Goal: Information Seeking & Learning: Learn about a topic

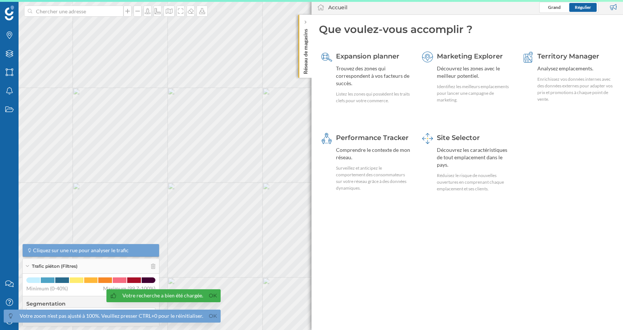
click at [467, 161] on div "Site Selector Découvrez les caractéristiques de tout emplacement dans le pays. …" at bounding box center [475, 162] width 76 height 59
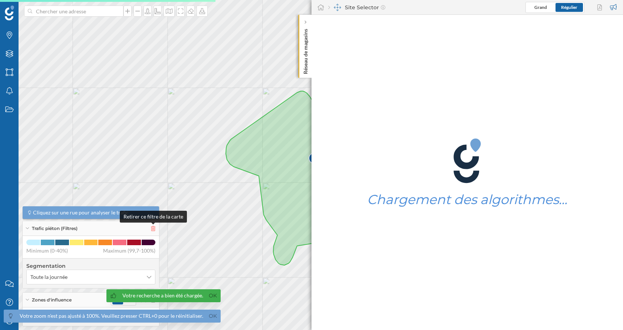
click at [154, 229] on icon at bounding box center [153, 228] width 4 height 5
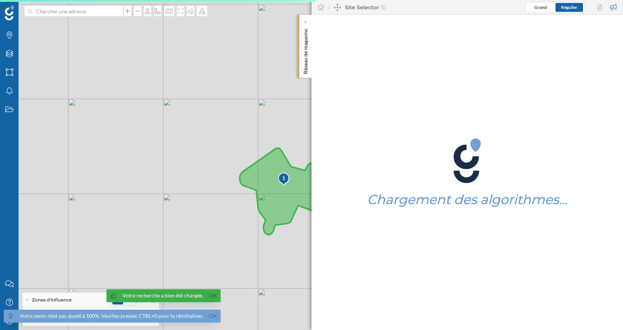
click at [276, 192] on icon at bounding box center [281, 191] width 83 height 87
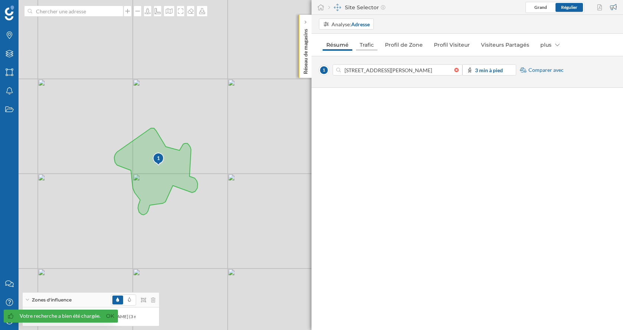
click at [371, 46] on link "Trafic" at bounding box center [367, 45] width 22 height 12
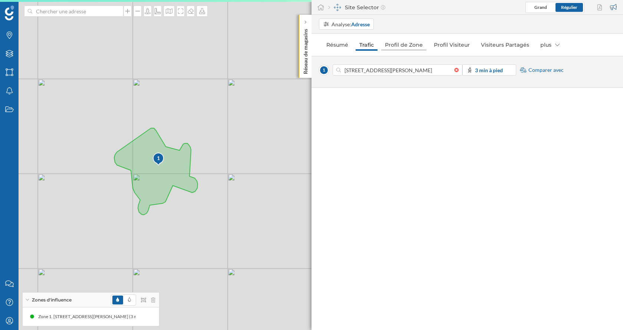
click at [400, 46] on link "Profil de Zone" at bounding box center [403, 45] width 45 height 12
click at [466, 43] on link "Profil Visiteur" at bounding box center [451, 45] width 43 height 12
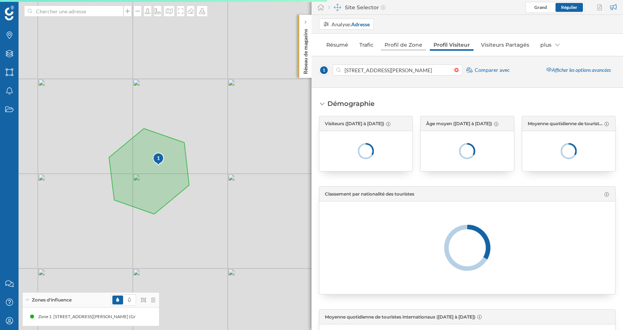
click at [400, 46] on link "Profil de Zone" at bounding box center [403, 45] width 45 height 12
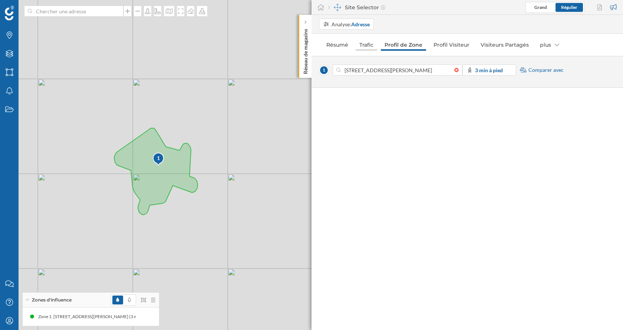
click at [365, 45] on link "Trafic" at bounding box center [367, 45] width 22 height 12
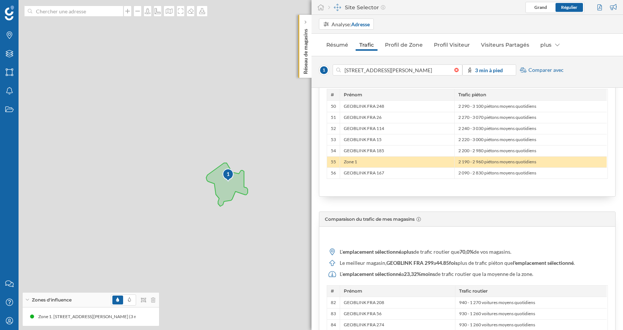
scroll to position [653, 0]
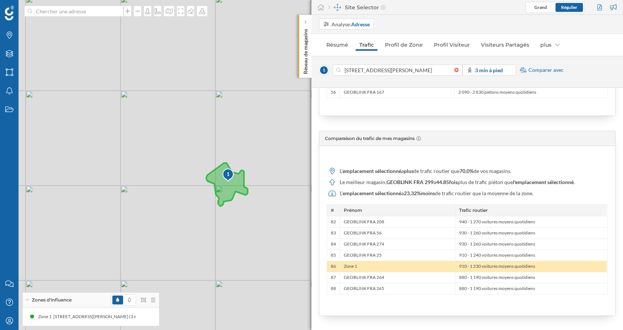
click at [225, 188] on icon at bounding box center [227, 184] width 42 height 43
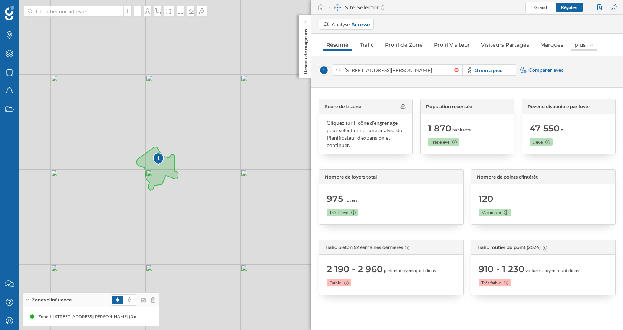
click at [586, 42] on div "plus" at bounding box center [584, 45] width 27 height 12
click at [563, 31] on div "Analyse: Adresse" at bounding box center [468, 24] width 312 height 19
click at [362, 48] on link "Trafic" at bounding box center [367, 45] width 22 height 12
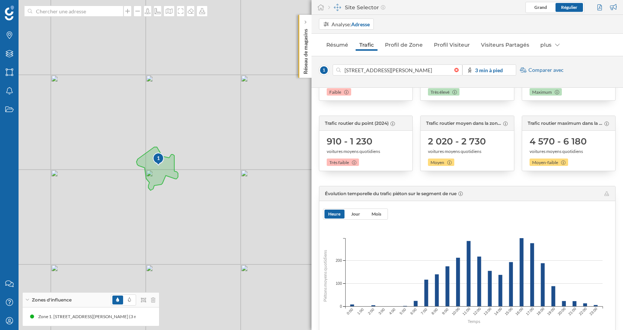
scroll to position [0, 0]
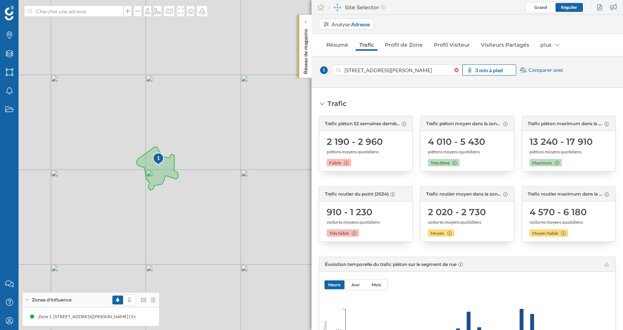
click at [488, 68] on strong "3 min à pied" at bounding box center [489, 70] width 28 height 6
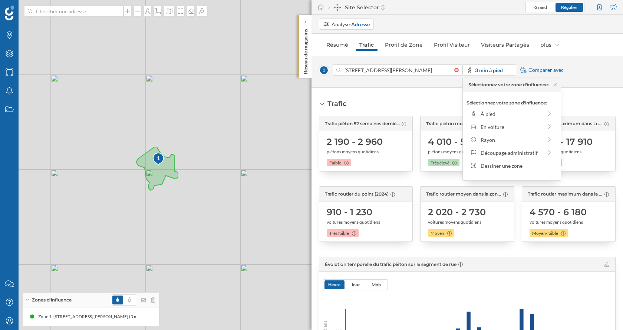
click at [559, 55] on div "Analyse: Adresse Résumé Trafic Profil de Zone Profil Visiteur Visiteurs Partagé…" at bounding box center [468, 173] width 312 height 316
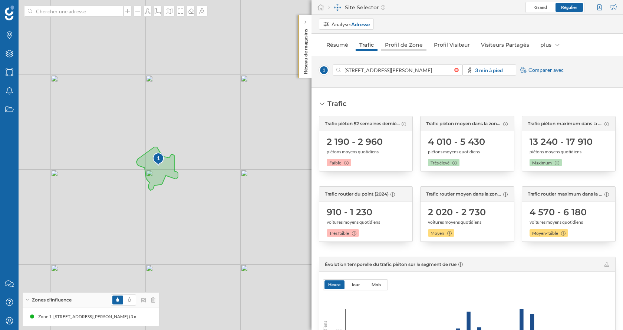
click at [406, 45] on link "Profil de Zone" at bounding box center [403, 45] width 45 height 12
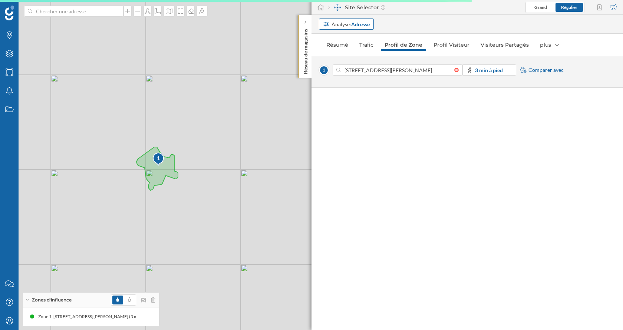
click at [360, 26] on strong "Adresse" at bounding box center [360, 24] width 19 height 6
click at [351, 52] on div "Zone commerciale" at bounding box center [344, 52] width 43 height 6
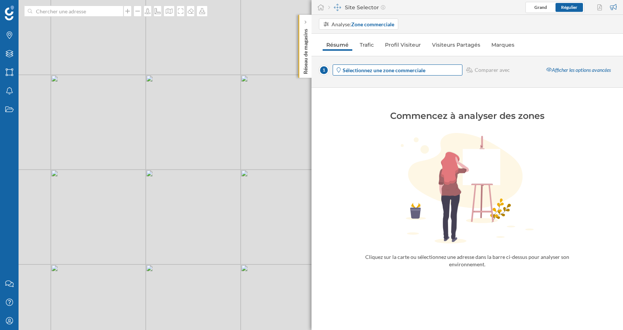
click at [382, 70] on strong "Sélectionnez une zone commerciale" at bounding box center [384, 70] width 83 height 6
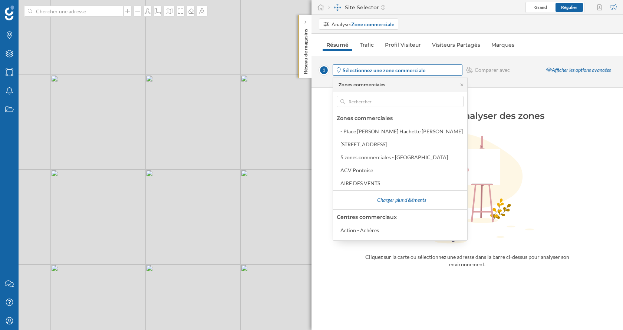
click at [362, 69] on strong "Sélectionnez une zone commerciale" at bounding box center [384, 70] width 83 height 6
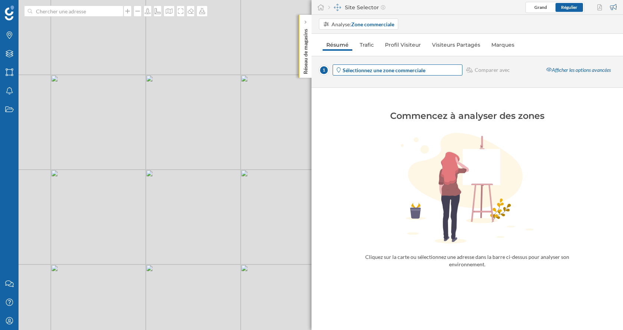
click at [362, 69] on strong "Sélectionnez une zone commerciale" at bounding box center [384, 70] width 83 height 6
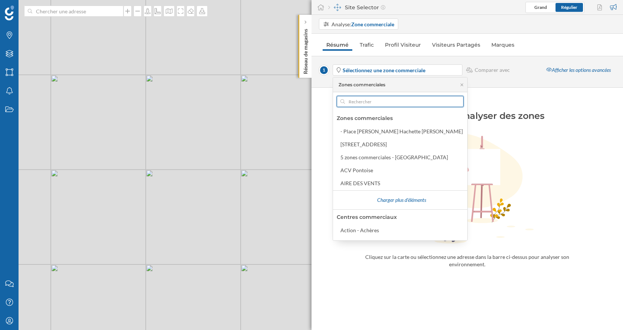
click at [360, 104] on input "text" at bounding box center [400, 101] width 111 height 11
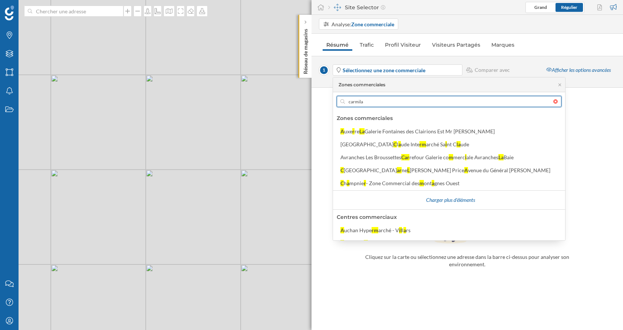
type input "carmilaa"
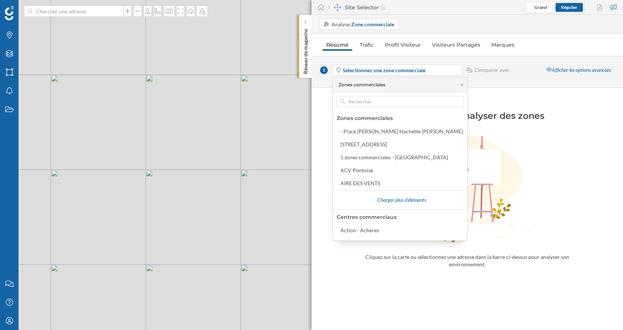
click at [432, 61] on div "1 Sélectionnez une zone commerciale Comparer avec Afficher les options avancées" at bounding box center [468, 72] width 312 height 32
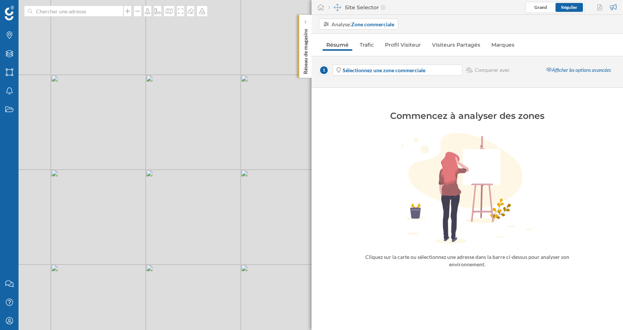
click at [322, 69] on span "1" at bounding box center [324, 70] width 10 height 10
click at [382, 66] on span "Sélectionnez une zone commerciale" at bounding box center [384, 70] width 83 height 8
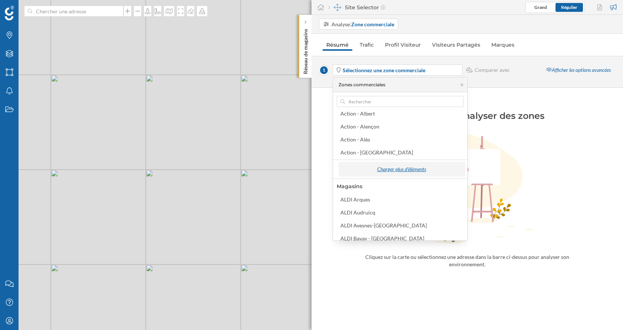
click at [385, 171] on div "Charger plus d'éléments" at bounding box center [401, 169] width 122 height 11
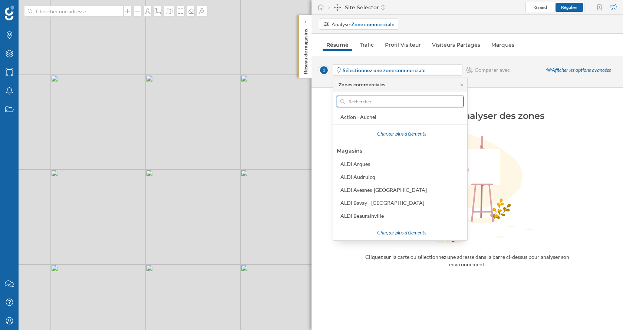
click at [378, 105] on input "text" at bounding box center [400, 101] width 111 height 11
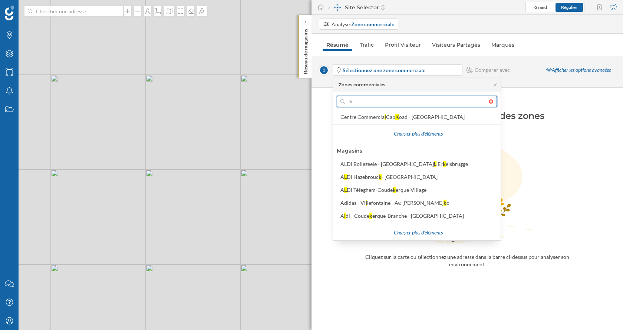
type input "l"
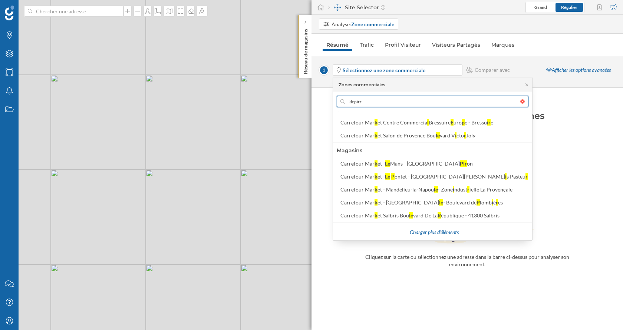
scroll to position [0, 0]
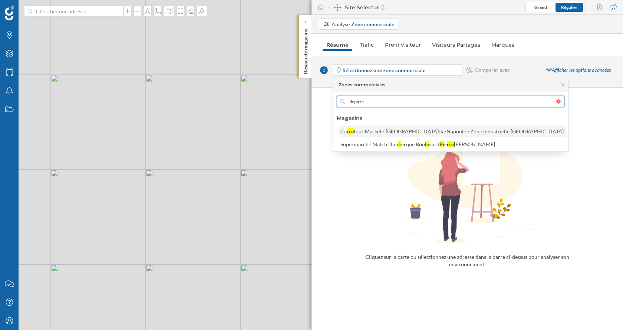
type input "klepirre"
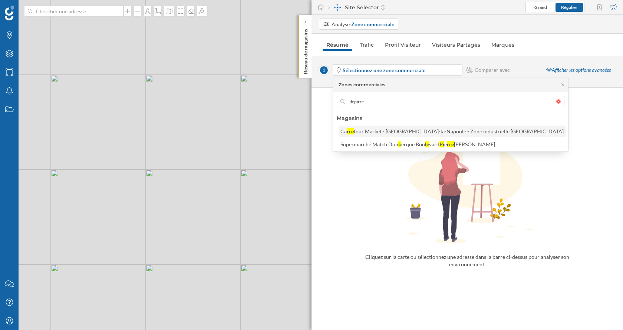
click at [381, 131] on div "four Market - [GEOGRAPHIC_DATA]-la-Napoule - Zone industrielle [GEOGRAPHIC_DATA]" at bounding box center [459, 131] width 210 height 6
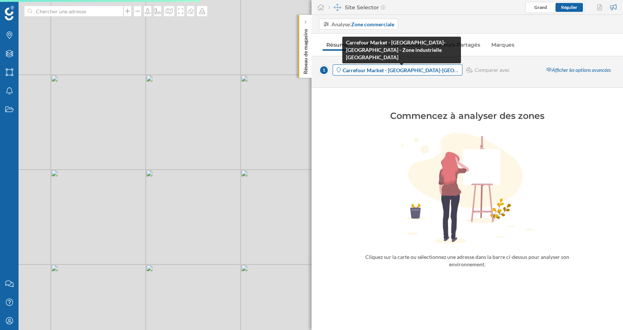
click at [386, 70] on strong "Carrefour Market - [GEOGRAPHIC_DATA]-[GEOGRAPHIC_DATA] - Zone industrielle [GEO…" at bounding box center [467, 70] width 248 height 6
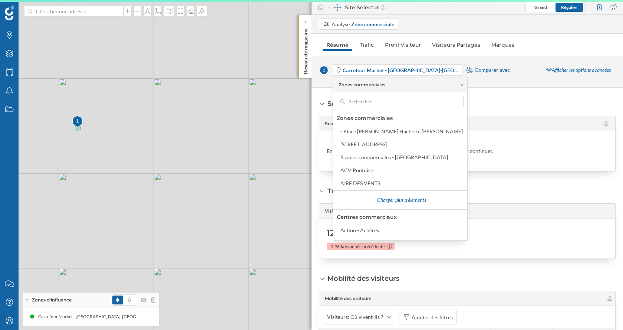
click at [474, 89] on div "Score de la zone Score de la zone Enregistrez une analyse dans le Planificateur…" at bounding box center [468, 209] width 312 height 243
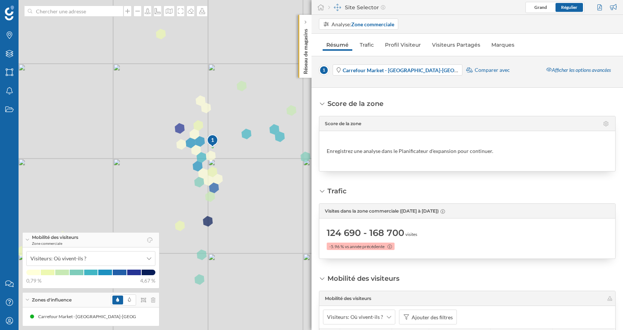
drag, startPoint x: 147, startPoint y: 180, endPoint x: 208, endPoint y: 165, distance: 62.7
click at [208, 165] on div "1 © Mapbox © OpenStreetMap Improve this map" at bounding box center [311, 165] width 623 height 330
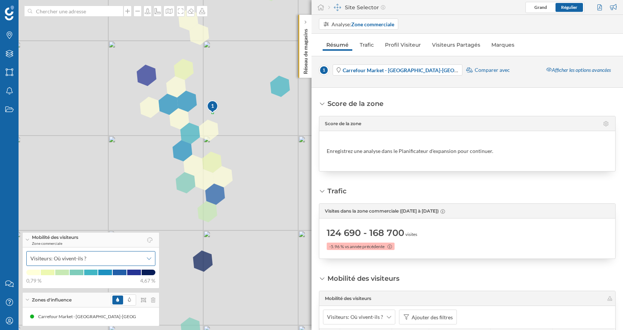
click at [138, 256] on span "Visiteurs: Où vivent-ils ?" at bounding box center [86, 258] width 113 height 7
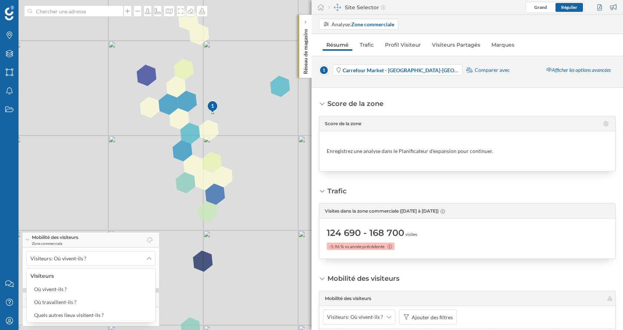
click at [142, 214] on div "1 © Mapbox © OpenStreetMap Improve this map" at bounding box center [311, 165] width 623 height 330
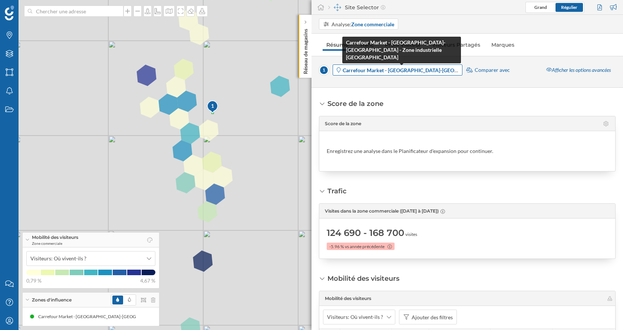
click at [387, 72] on strong "Carrefour Market - [GEOGRAPHIC_DATA]-[GEOGRAPHIC_DATA] - Zone industrielle [GEO…" at bounding box center [467, 70] width 248 height 6
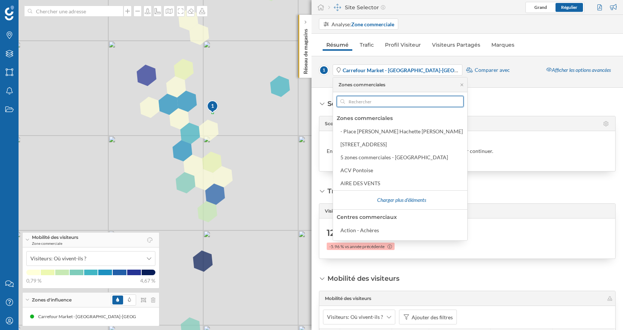
click at [367, 101] on input "text" at bounding box center [400, 101] width 111 height 11
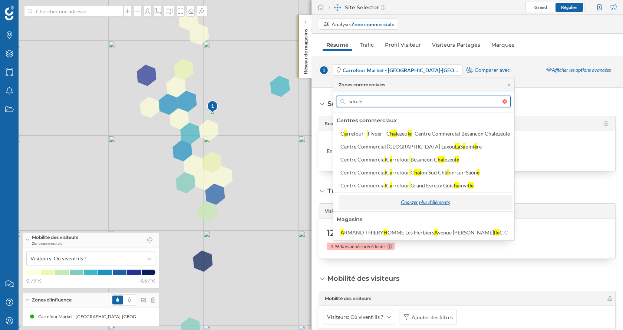
type input "la halle"
click at [409, 202] on div "Charger plus d'éléments" at bounding box center [424, 202] width 169 height 11
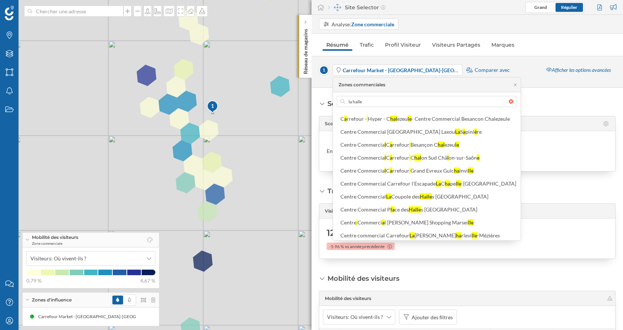
scroll to position [114, 0]
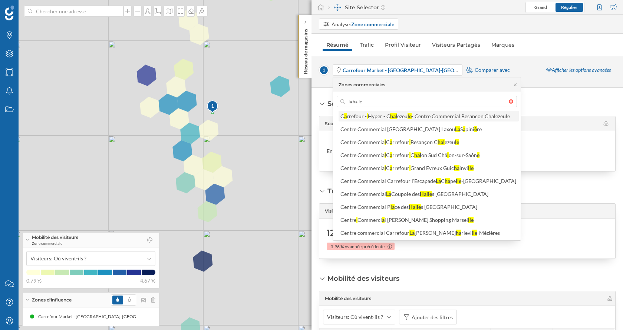
click at [421, 116] on div "- Centre Commercial Besancon Chalezeule" at bounding box center [461, 116] width 98 height 6
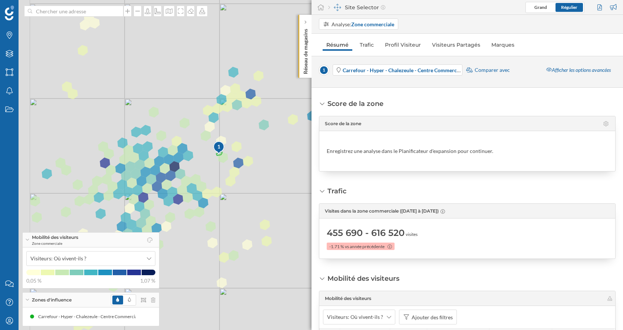
drag, startPoint x: 153, startPoint y: 167, endPoint x: 224, endPoint y: 174, distance: 70.8
click at [224, 174] on div "1 © Mapbox © OpenStreetMap Improve this map" at bounding box center [311, 165] width 623 height 330
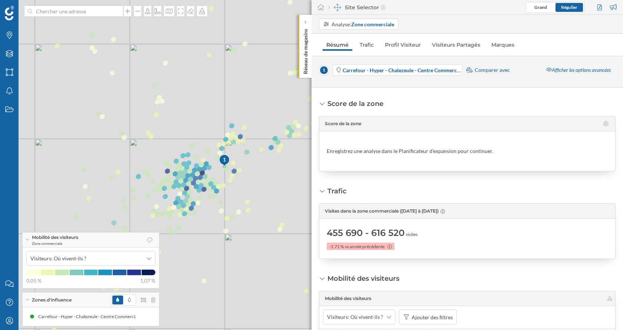
click at [207, 167] on div "1 © Mapbox © OpenStreetMap Improve this map" at bounding box center [311, 165] width 623 height 330
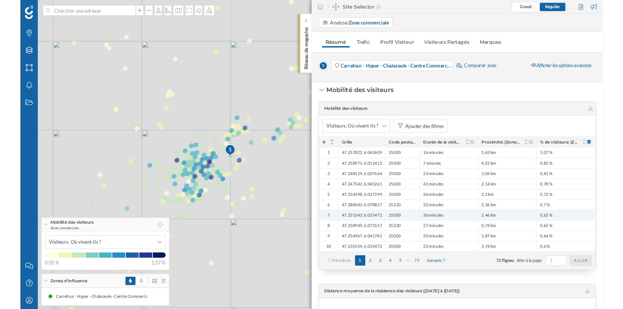
scroll to position [178, 0]
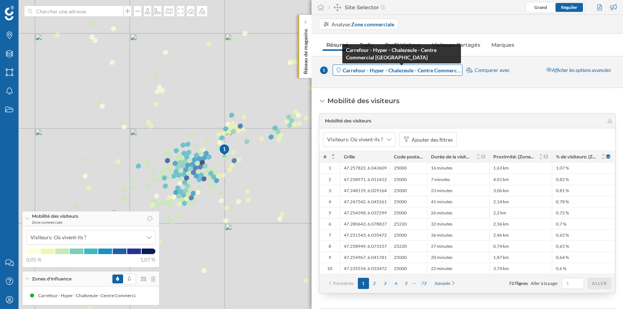
click at [384, 70] on strong "Carrefour - Hyper - Chalezeule - Centre Commercial [GEOGRAPHIC_DATA]" at bounding box center [429, 70] width 173 height 6
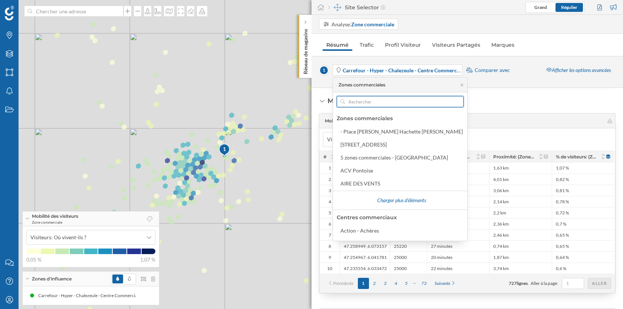
click at [370, 99] on input "text" at bounding box center [400, 101] width 111 height 11
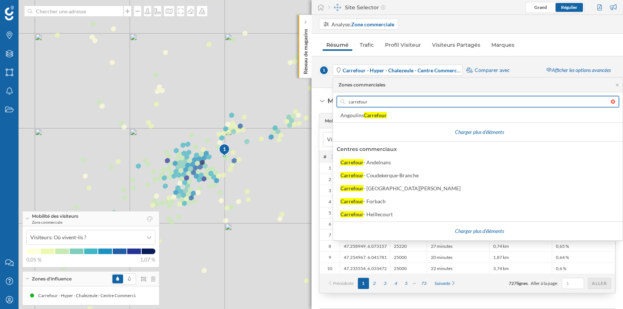
scroll to position [56, 0]
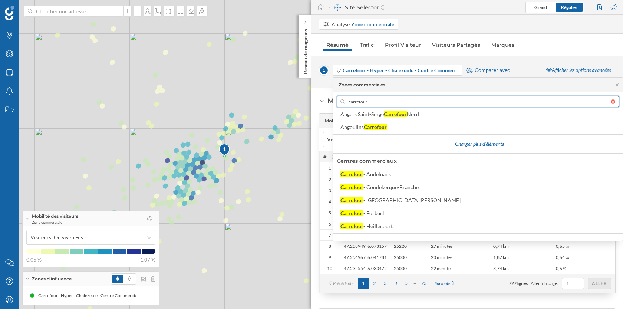
type input "carrefour"
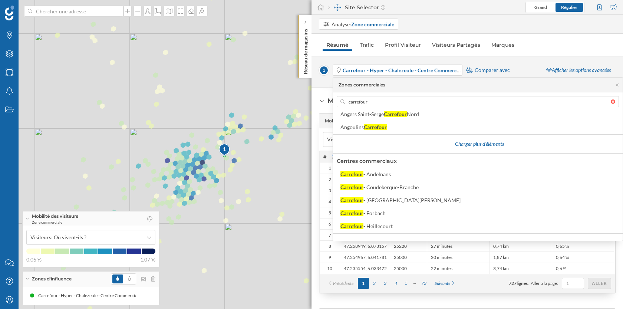
click at [530, 101] on div "Mobilité des visiteurs Mobilité des visiteurs Visiteurs: Où vivent-ils ? Ajoute…" at bounding box center [467, 276] width 297 height 360
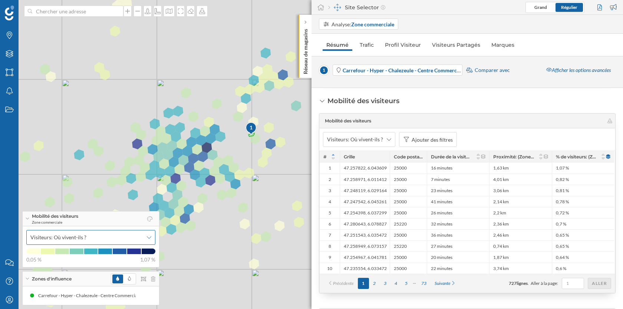
click at [128, 243] on div "Visiteurs: Où vivent-ils ?" at bounding box center [90, 237] width 129 height 15
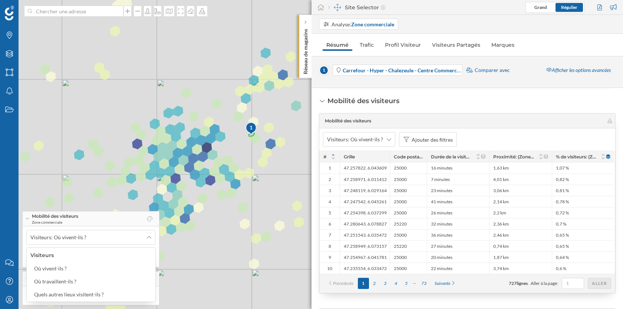
click at [244, 156] on div "1 © Mapbox © OpenStreetMap Improve this map" at bounding box center [311, 154] width 623 height 309
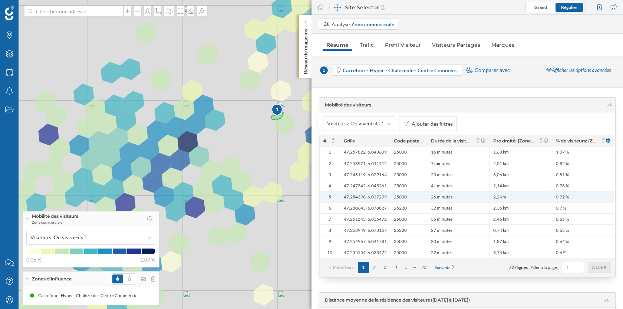
scroll to position [187, 0]
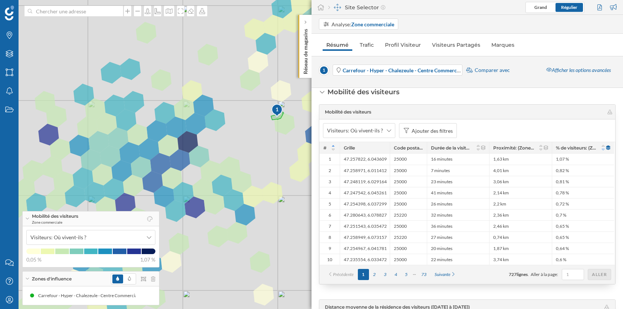
click at [602, 149] on icon at bounding box center [603, 150] width 3 height 2
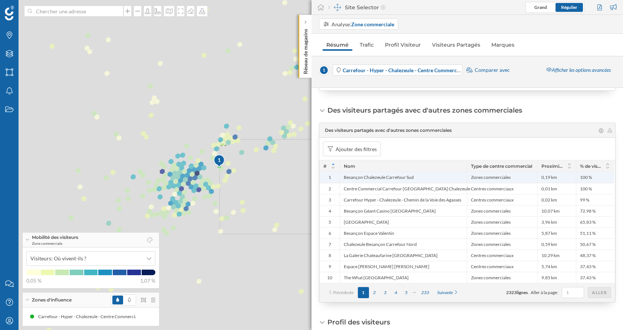
scroll to position [534, 0]
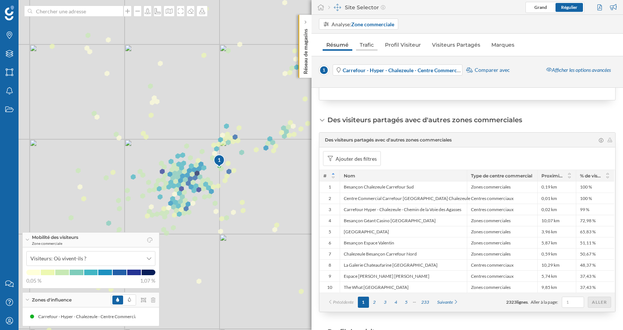
click at [362, 44] on link "Trafic" at bounding box center [367, 45] width 22 height 12
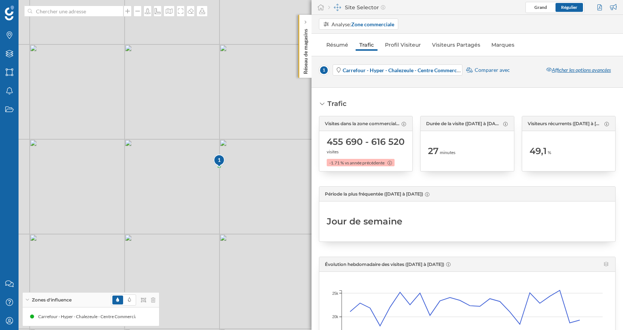
click at [569, 70] on div "Afficher les options avancées" at bounding box center [578, 70] width 74 height 11
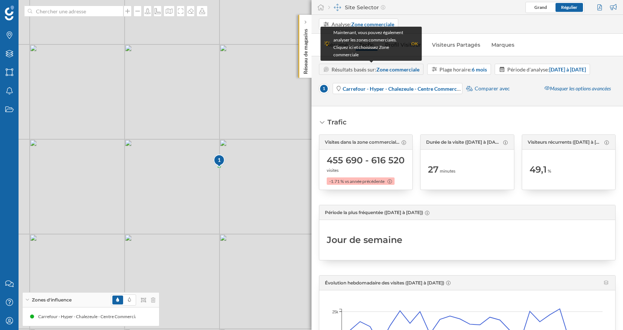
click at [395, 66] on strong "Zone commerciale" at bounding box center [397, 69] width 43 height 6
click at [414, 43] on div "OK" at bounding box center [414, 43] width 7 height 7
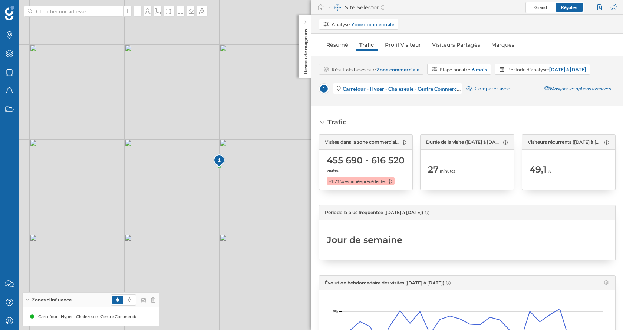
click at [396, 72] on strong "Zone commerciale" at bounding box center [397, 69] width 43 height 6
click at [459, 70] on div "Plage horaire: 6 mois" at bounding box center [462, 70] width 47 height 8
click at [526, 68] on div "Période d'analyse: [DATE] à [DATE]" at bounding box center [546, 70] width 79 height 8
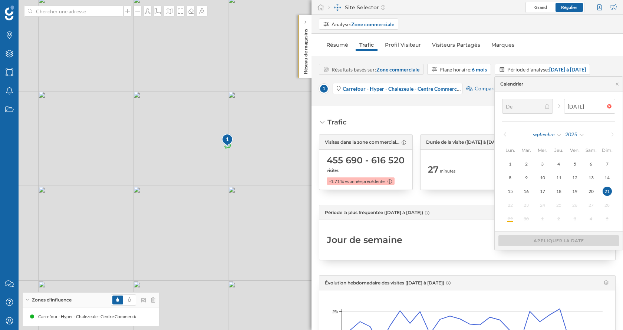
click at [459, 111] on div "Trafic Visites dans la zone commerciale ([DATE] à [DATE]) 455 690 - 616 520 vis…" at bounding box center [468, 218] width 312 height 224
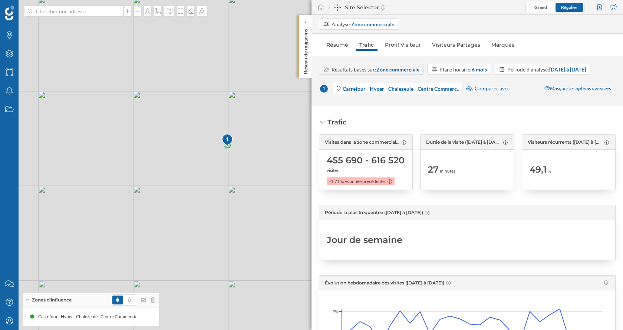
click at [396, 67] on strong "Zone commerciale" at bounding box center [397, 69] width 43 height 6
click at [383, 70] on strong "Zone commerciale" at bounding box center [397, 69] width 43 height 6
click at [316, 75] on div "Résultats basés sur: Zone commerciale Plage horaire: 6 mois Période d'analyse: …" at bounding box center [468, 81] width 312 height 35
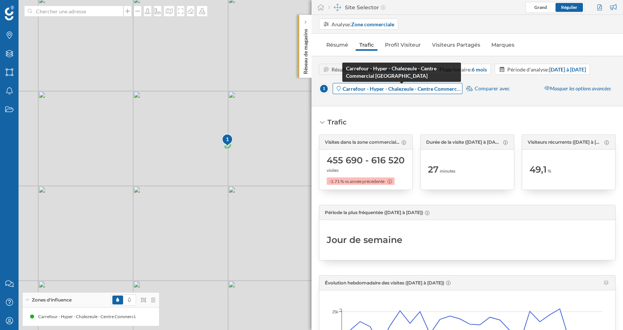
click at [363, 89] on strong "Carrefour - Hyper - Chalezeule - Centre Commercial [GEOGRAPHIC_DATA]" at bounding box center [429, 89] width 173 height 6
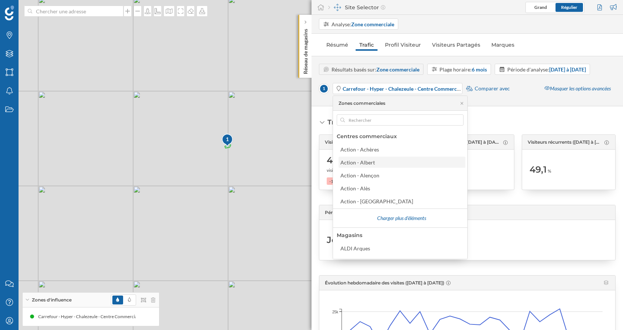
scroll to position [105, 0]
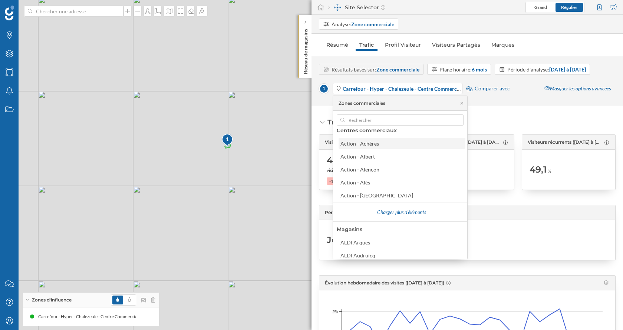
click at [369, 143] on div "Action - Achères" at bounding box center [359, 144] width 39 height 6
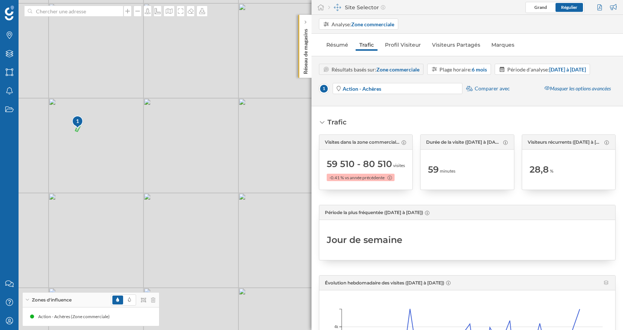
click at [404, 67] on strong "Zone commerciale" at bounding box center [397, 69] width 43 height 6
click at [456, 70] on div "Plage horaire: 6 mois" at bounding box center [462, 70] width 47 height 8
click at [457, 126] on div "6 mois" at bounding box center [458, 125] width 55 height 8
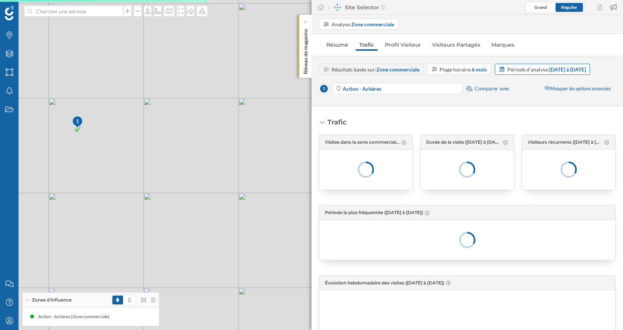
click at [561, 68] on strong "[DATE] à [DATE]" at bounding box center [567, 69] width 37 height 6
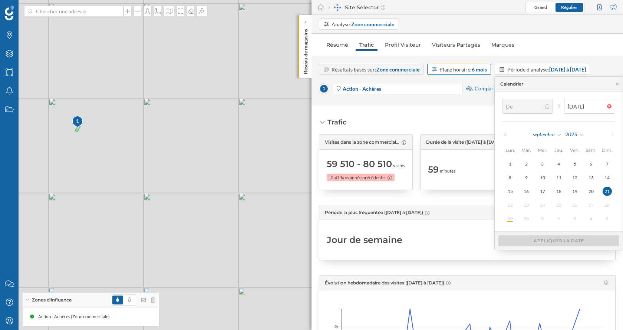
click at [478, 71] on strong "6 mois" at bounding box center [479, 69] width 15 height 6
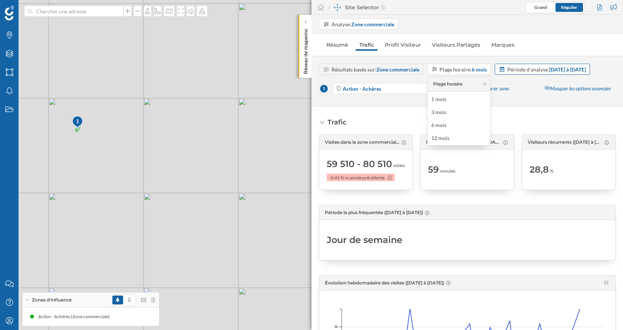
click at [537, 73] on div "Période d'analyse: [DATE] à [DATE]" at bounding box center [542, 69] width 95 height 11
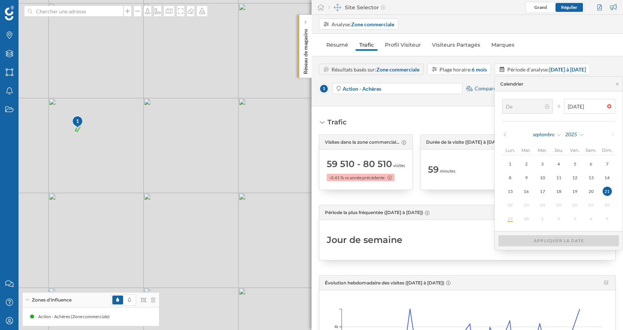
click at [503, 87] on div "Calendrier" at bounding box center [559, 84] width 128 height 15
click at [438, 165] on div "59 minutes" at bounding box center [441, 170] width 27 height 12
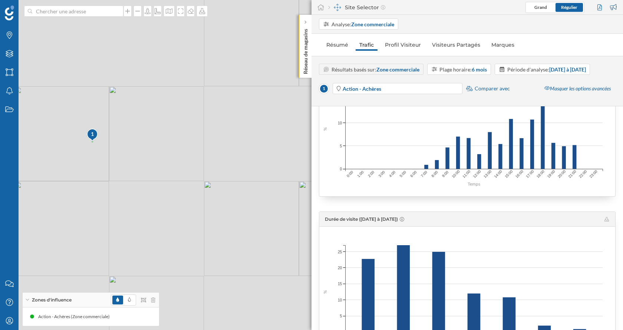
scroll to position [634, 0]
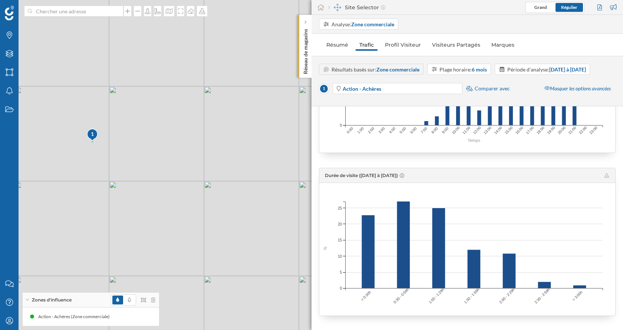
click at [391, 69] on strong "Zone commerciale" at bounding box center [397, 69] width 43 height 6
click at [396, 46] on link "Profil Visiteur" at bounding box center [402, 45] width 43 height 12
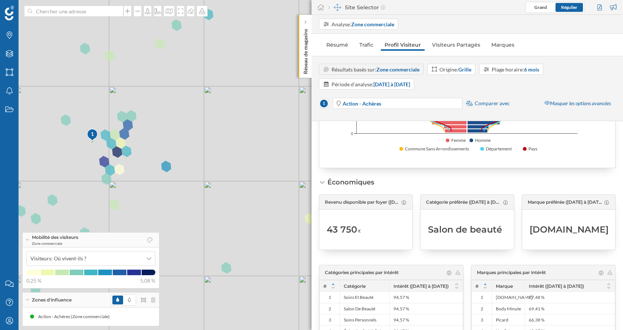
scroll to position [680, 0]
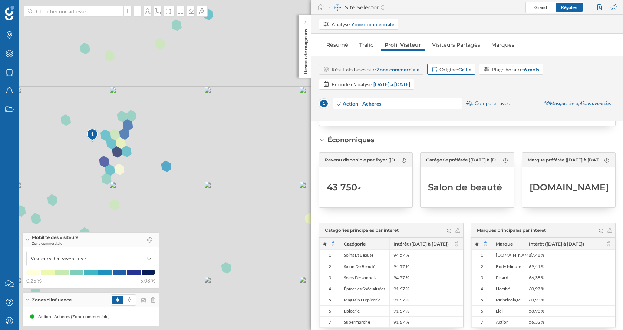
click at [457, 66] on div "Origine: Grille" at bounding box center [455, 70] width 32 height 8
click at [455, 110] on div "Iris" at bounding box center [454, 112] width 47 height 8
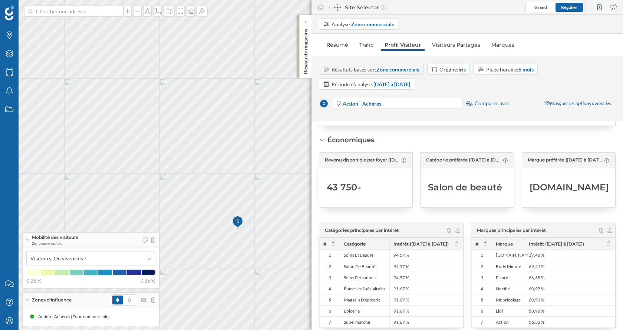
drag, startPoint x: 88, startPoint y: 137, endPoint x: 108, endPoint y: 203, distance: 68.8
click at [108, 203] on div "1 © Mapbox © OpenStreetMap Improve this map" at bounding box center [311, 165] width 623 height 330
click at [495, 72] on div "Plage horaire: 6 mois" at bounding box center [509, 70] width 47 height 8
click at [491, 139] on div "12 mois" at bounding box center [487, 138] width 18 height 6
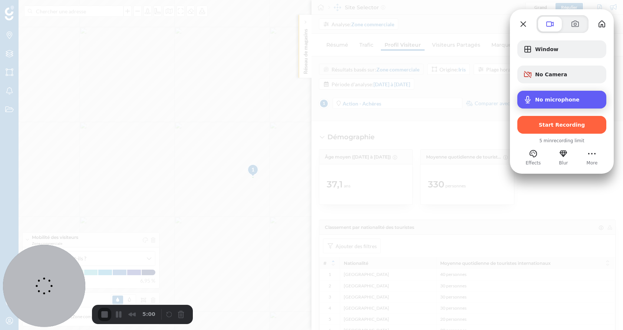
click at [551, 98] on span "No microphone" at bounding box center [557, 100] width 45 height 6
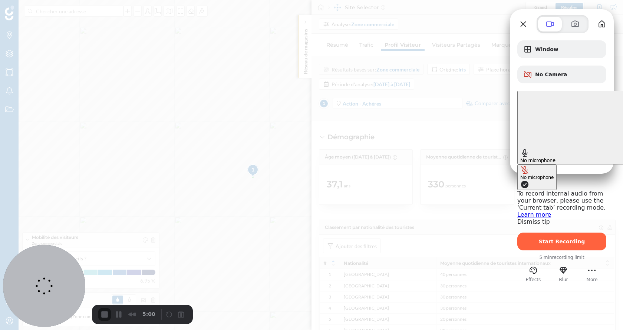
click at [551, 158] on span "No microphone" at bounding box center [537, 161] width 35 height 6
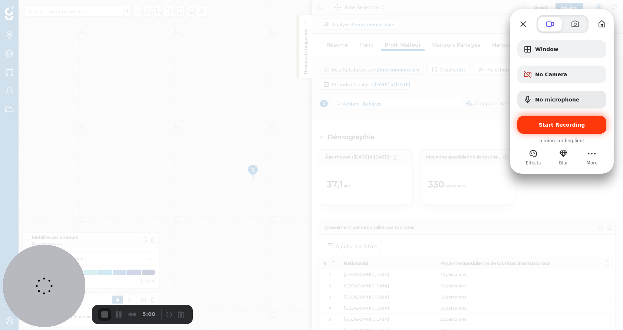
click at [552, 122] on span "Start Recording" at bounding box center [562, 125] width 46 height 6
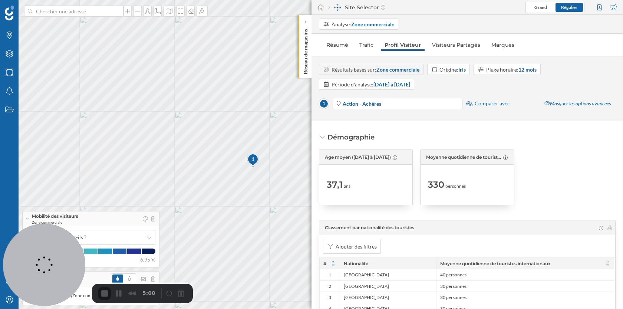
click at [100, 297] on button "End Recording" at bounding box center [105, 294] width 15 height 11
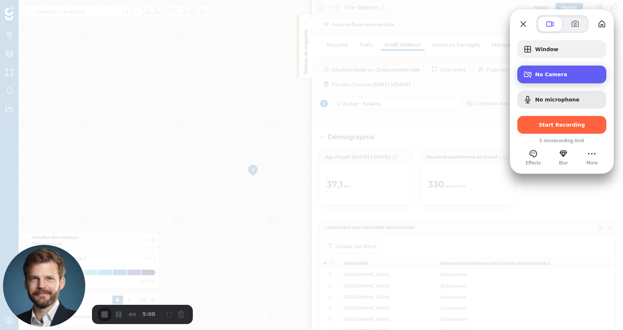
click at [551, 75] on span "No Camera" at bounding box center [567, 75] width 65 height 6
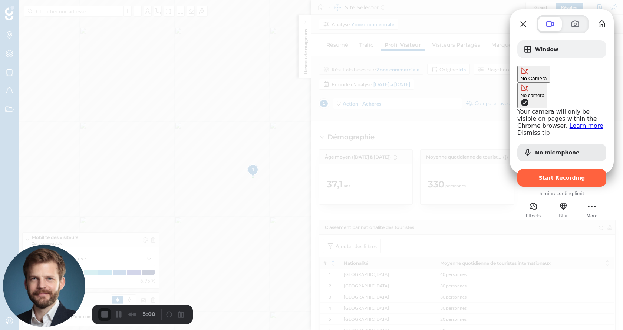
click at [380, 105] on div at bounding box center [311, 165] width 623 height 330
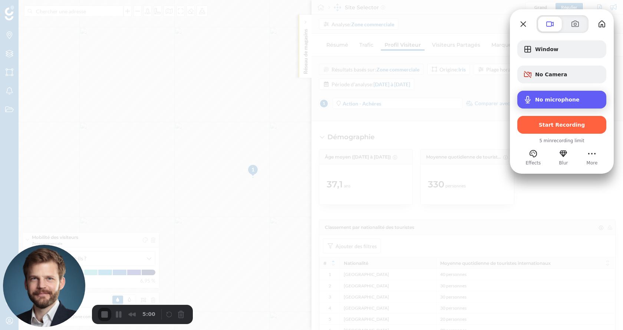
click at [550, 101] on span "No microphone" at bounding box center [557, 100] width 45 height 6
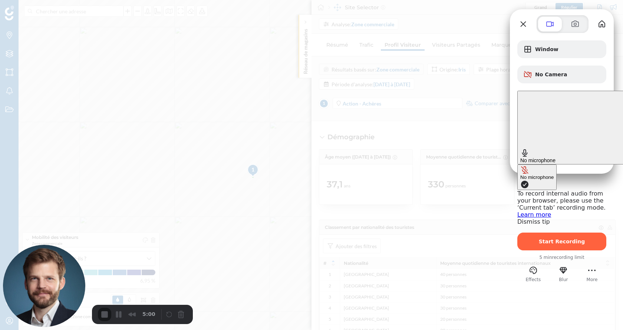
click at [550, 158] on span "No microphone" at bounding box center [537, 161] width 35 height 6
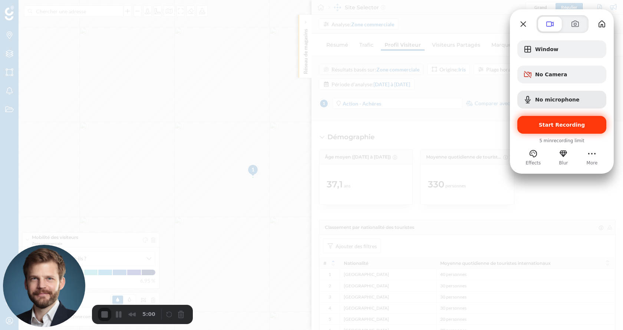
click at [547, 127] on span "Start Recording" at bounding box center [562, 125] width 46 height 6
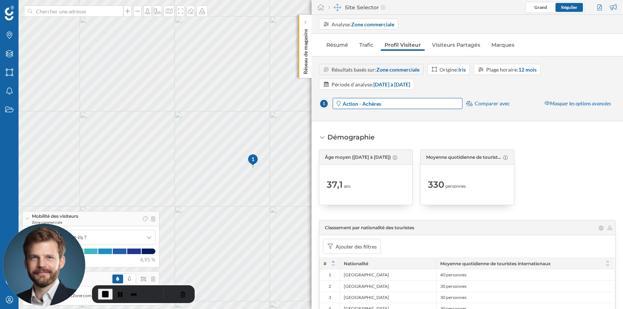
click at [358, 105] on strong "Action - Achères" at bounding box center [362, 104] width 39 height 6
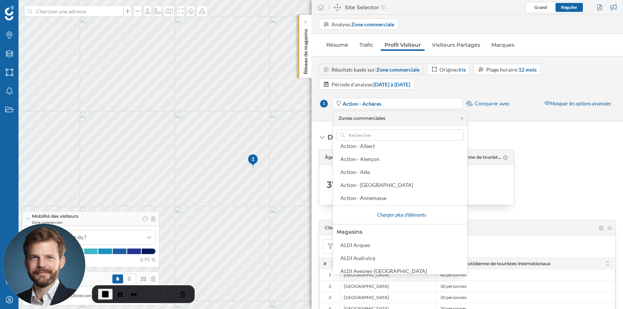
scroll to position [106, 0]
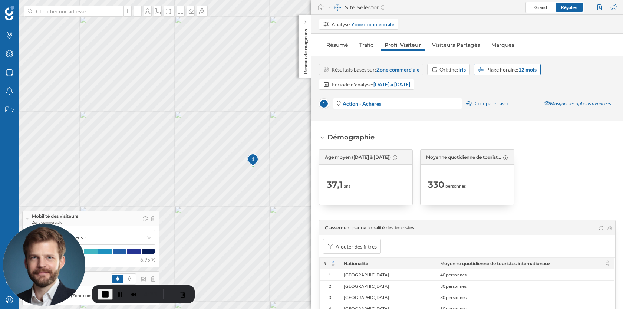
click at [527, 69] on strong "12 mois" at bounding box center [527, 69] width 18 height 6
click at [452, 69] on div "Origine: [PERSON_NAME]" at bounding box center [452, 70] width 26 height 8
click at [442, 100] on div "Grille" at bounding box center [437, 99] width 13 height 6
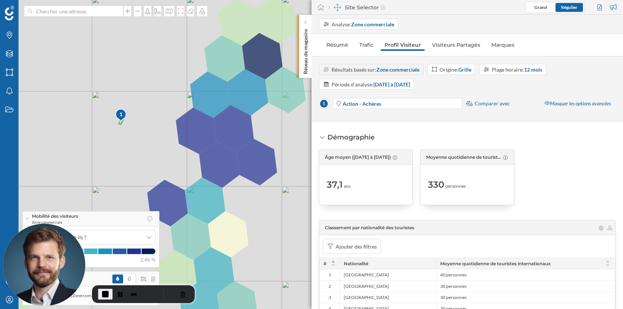
drag, startPoint x: 250, startPoint y: 194, endPoint x: 155, endPoint y: 144, distance: 107.5
click at [155, 144] on div "1 © Mapbox © OpenStreetMap Improve this map" at bounding box center [311, 154] width 623 height 309
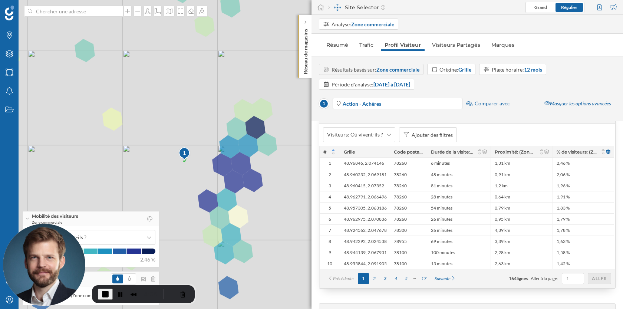
scroll to position [1364, 0]
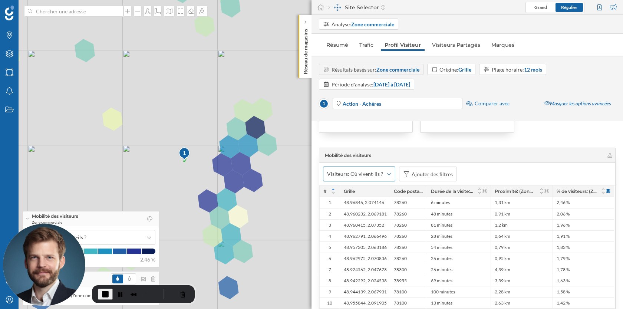
click at [379, 172] on span "Visiteurs: Où vivent-ils ?" at bounding box center [355, 173] width 56 height 7
click at [372, 139] on div "Origine Avg. distance travelled by visitors ([DATE] à [DATE]) 3,15 [PERSON_NAME…" at bounding box center [467, 275] width 297 height 431
click at [392, 84] on strong "[DATE] à [DATE]" at bounding box center [391, 84] width 37 height 6
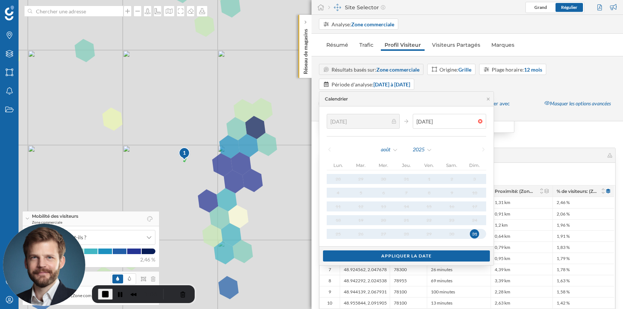
click at [535, 129] on div at bounding box center [569, 105] width 94 height 56
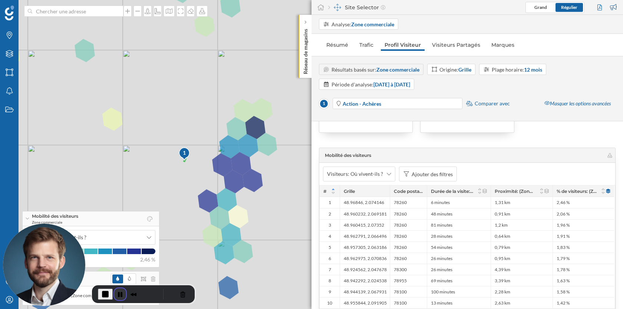
click at [116, 293] on button "Pause Recording" at bounding box center [120, 294] width 12 height 12
click at [105, 292] on button "End Recording" at bounding box center [104, 294] width 12 height 12
